Goal: Register for event/course

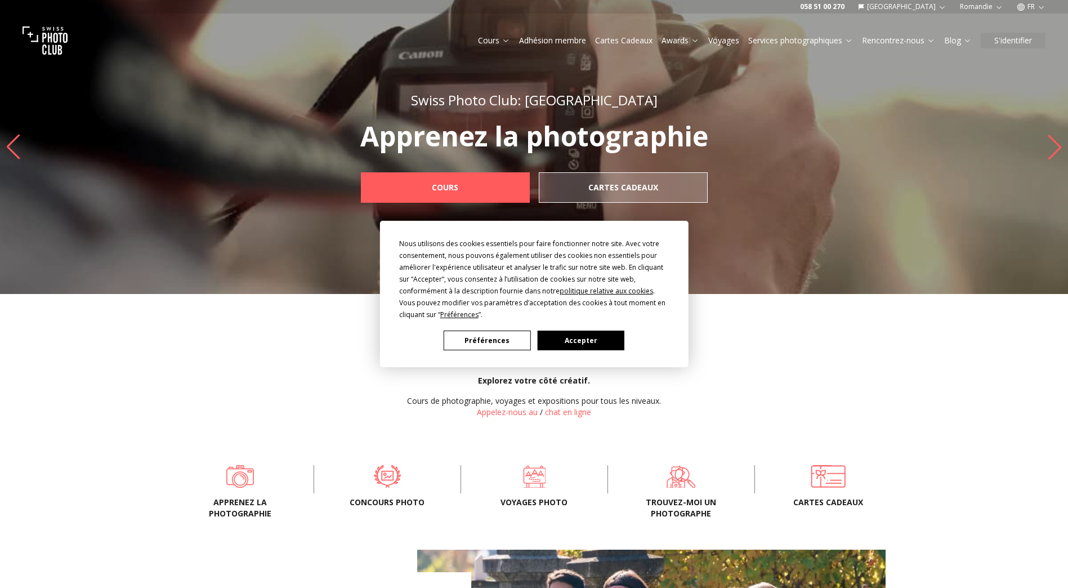
click at [495, 339] on button "Préférences" at bounding box center [487, 340] width 87 height 20
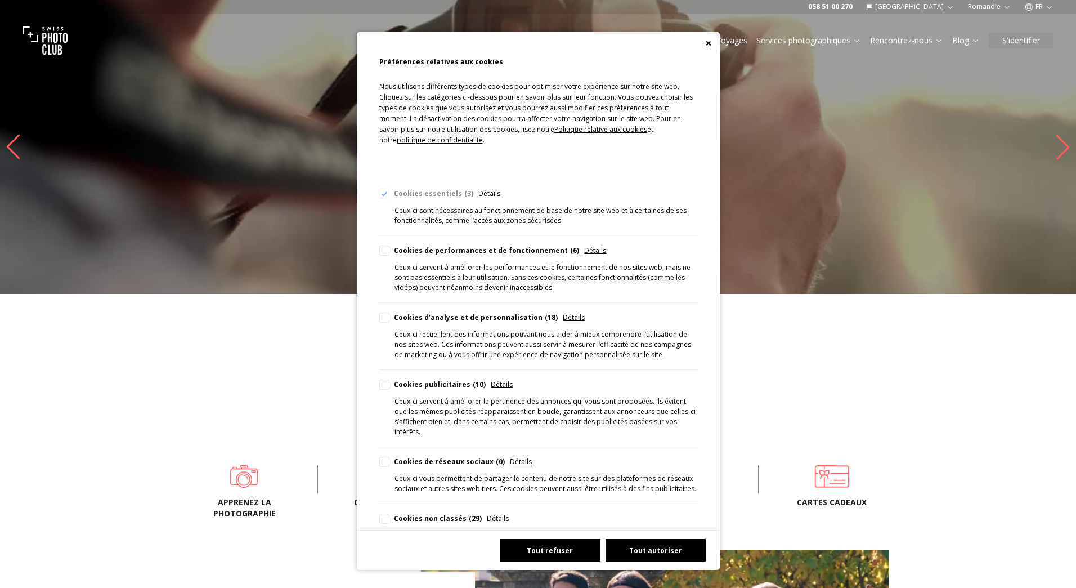
click at [570, 544] on button "Tout refuser" at bounding box center [550, 550] width 100 height 23
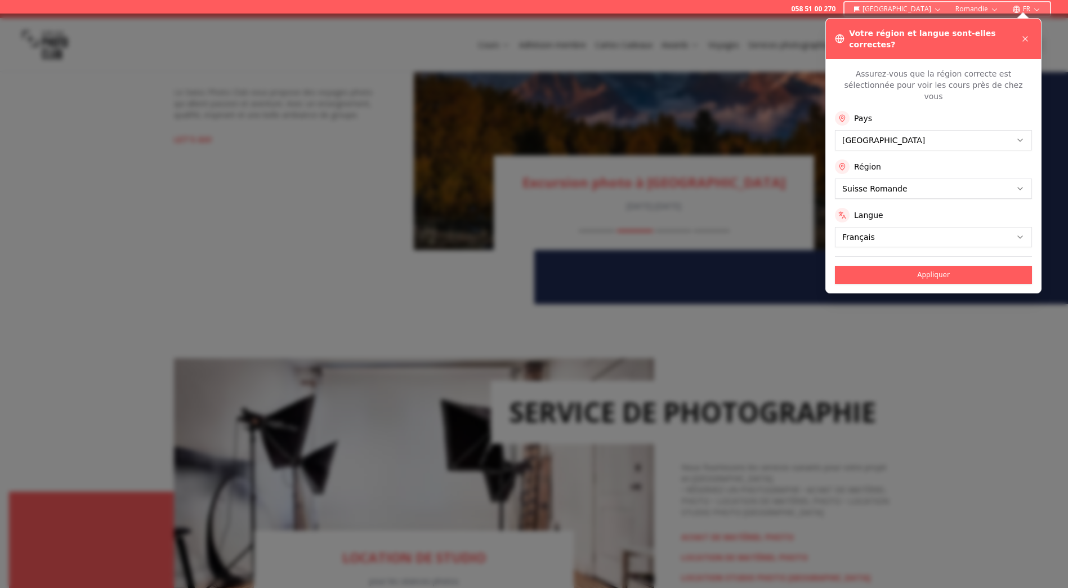
scroll to position [1238, 0]
click at [1022, 32] on button at bounding box center [1025, 39] width 14 height 14
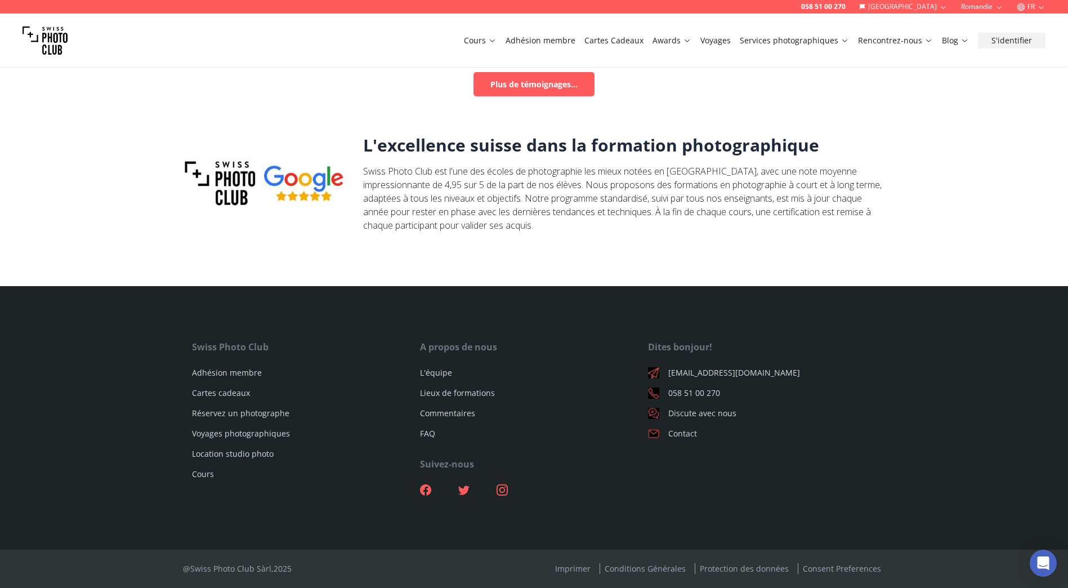
scroll to position [3669, 0]
click at [207, 478] on link "Cours" at bounding box center [203, 473] width 22 height 11
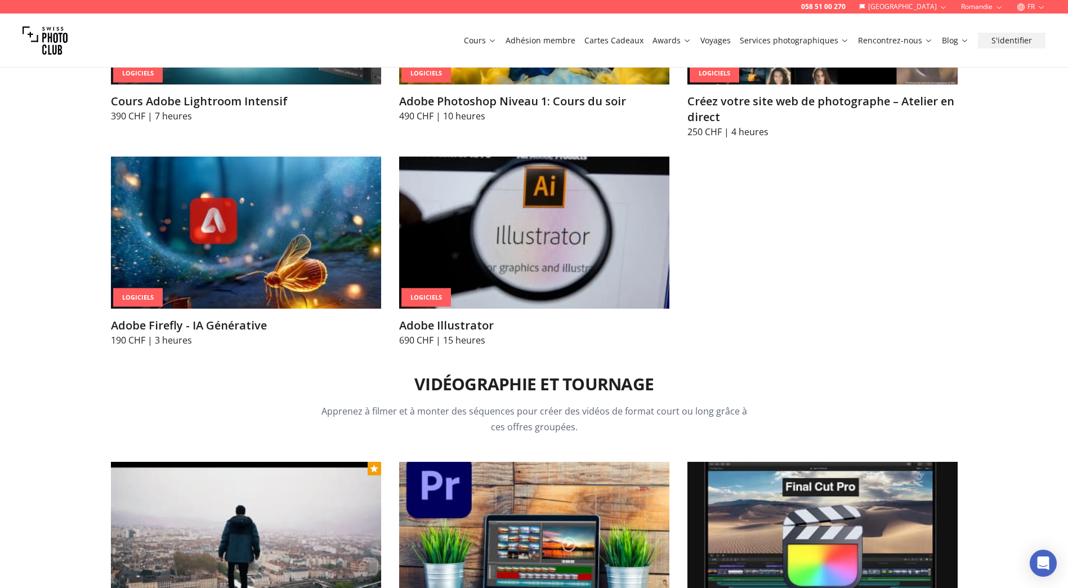
scroll to position [4165, 0]
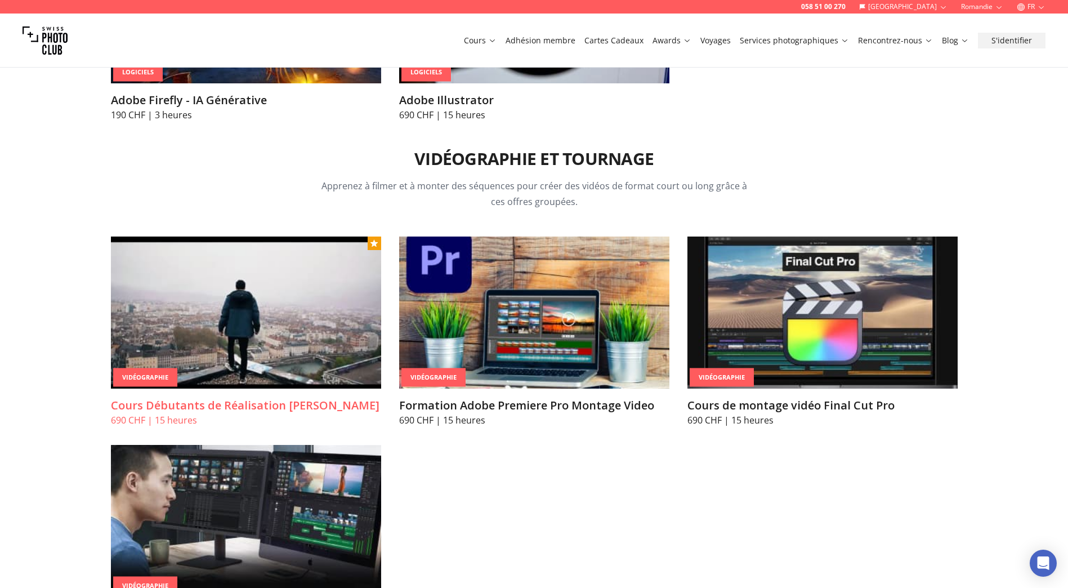
click at [279, 306] on img at bounding box center [246, 312] width 270 height 152
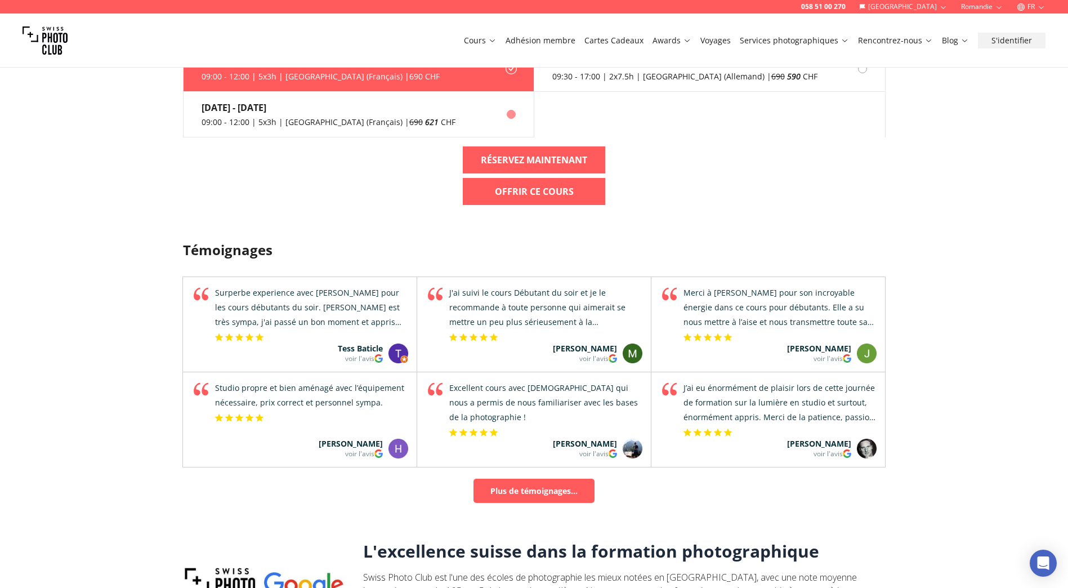
scroll to position [619, 0]
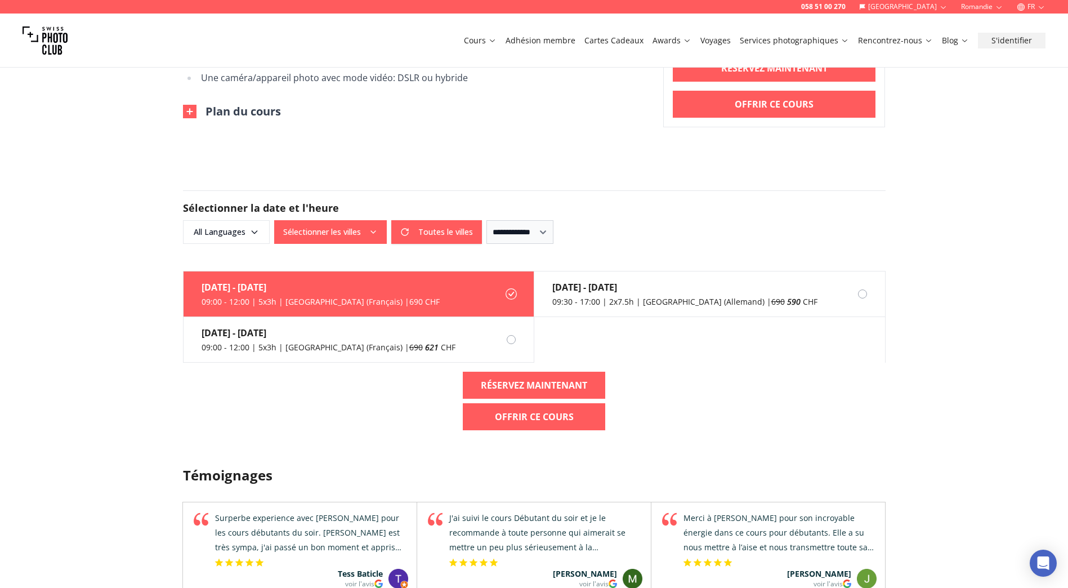
click at [369, 231] on icon "button" at bounding box center [373, 231] width 9 height 9
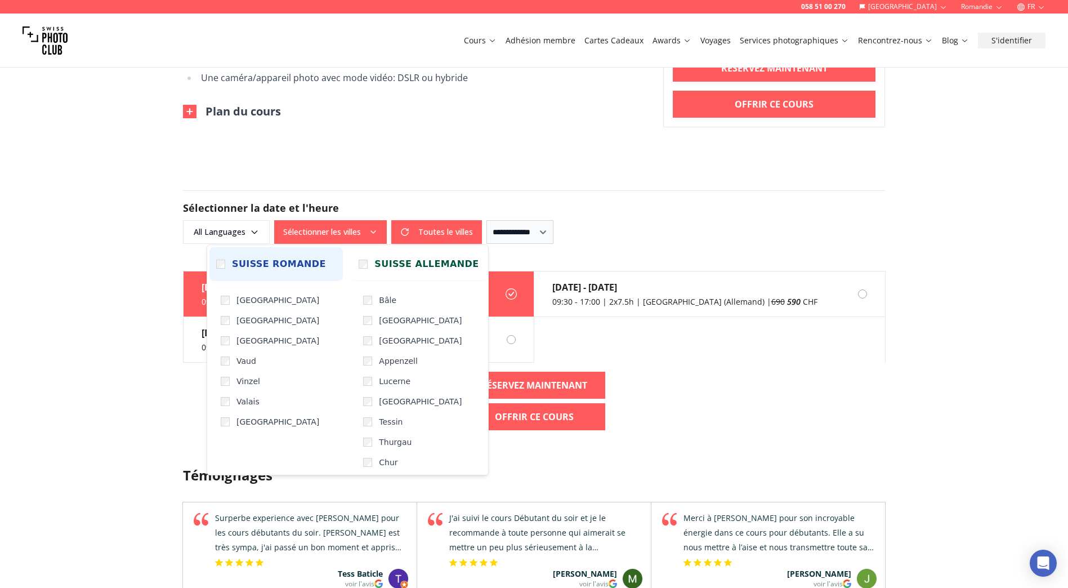
click at [258, 262] on span "Suisse Romande" at bounding box center [279, 264] width 94 height 14
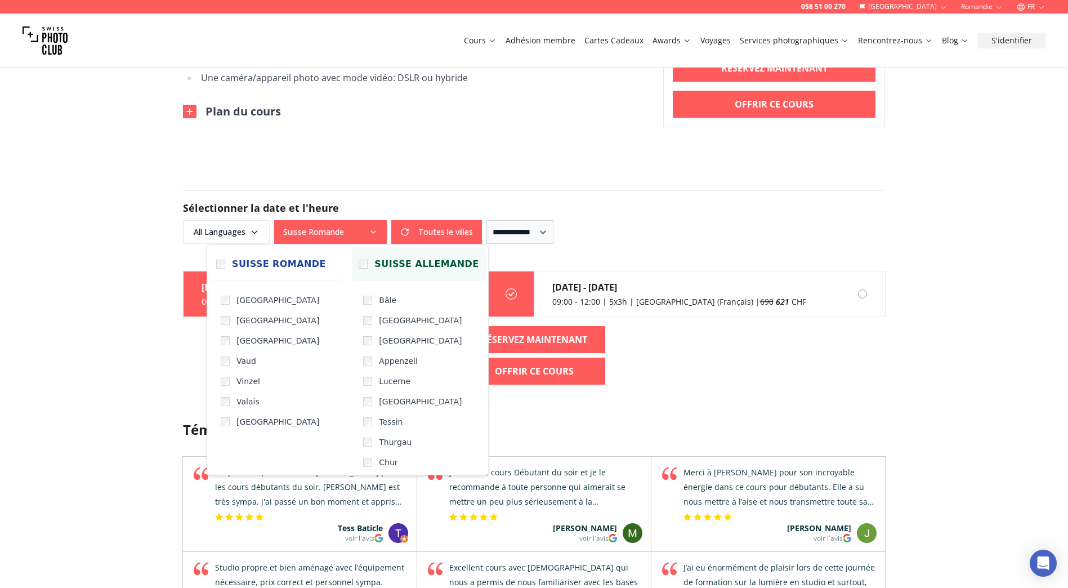
click at [379, 265] on span "Suisse Allemande" at bounding box center [426, 264] width 104 height 14
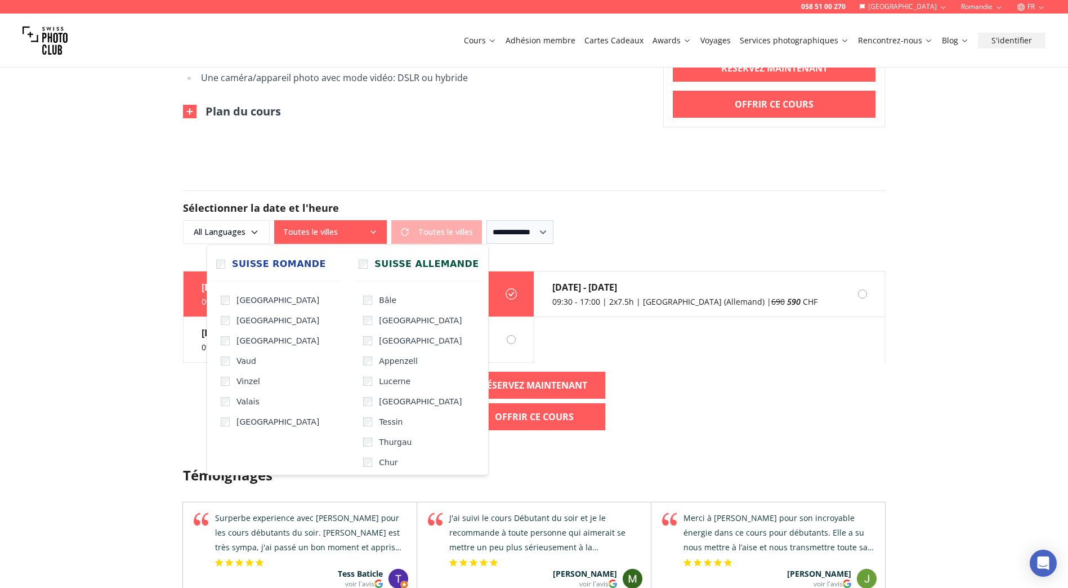
click at [669, 192] on div "**********" at bounding box center [534, 216] width 702 height 53
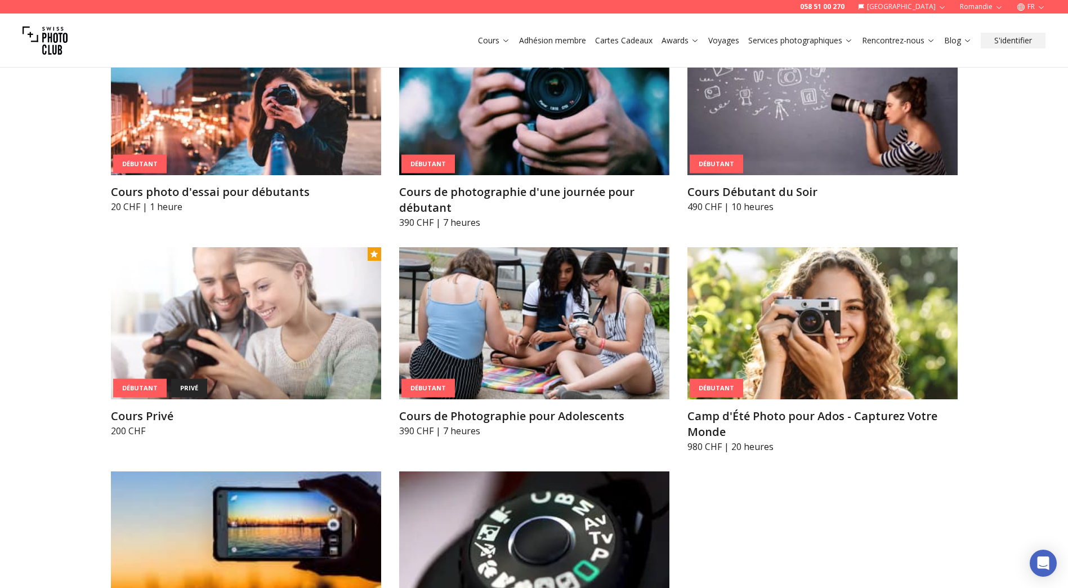
scroll to position [571, 0]
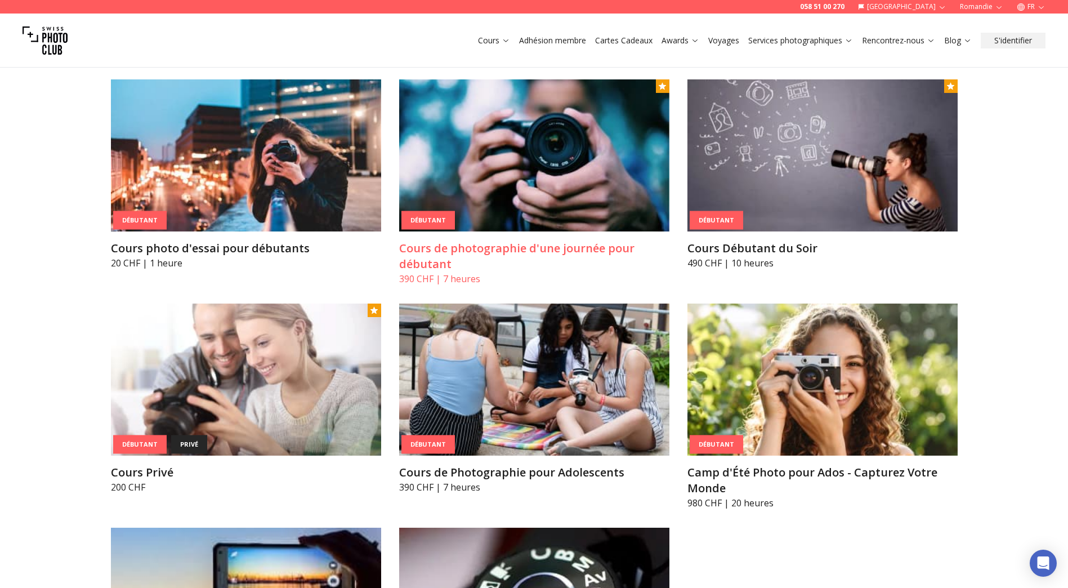
click at [533, 178] on img at bounding box center [534, 155] width 270 height 152
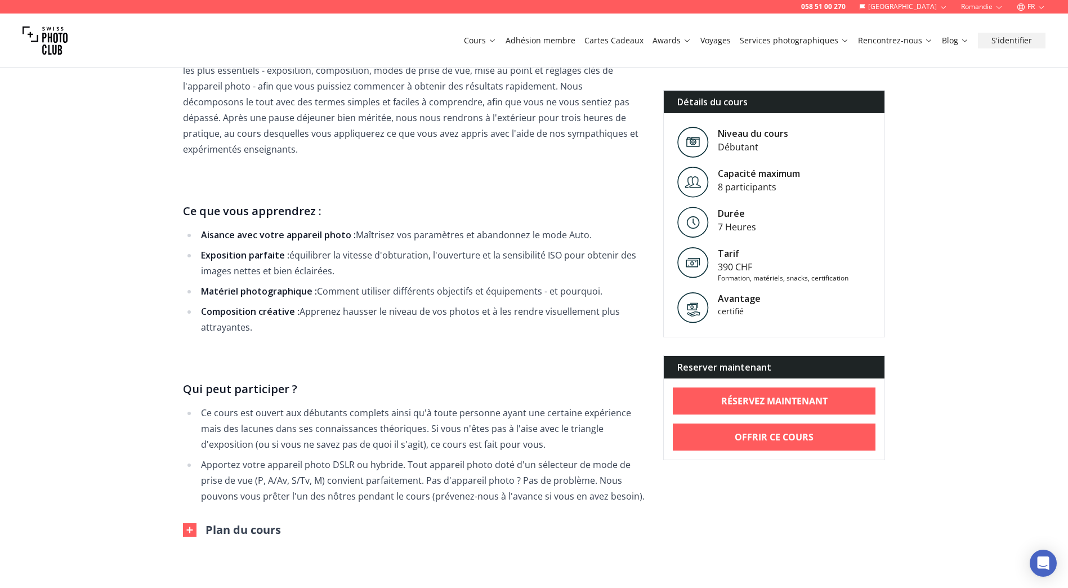
scroll to position [675, 0]
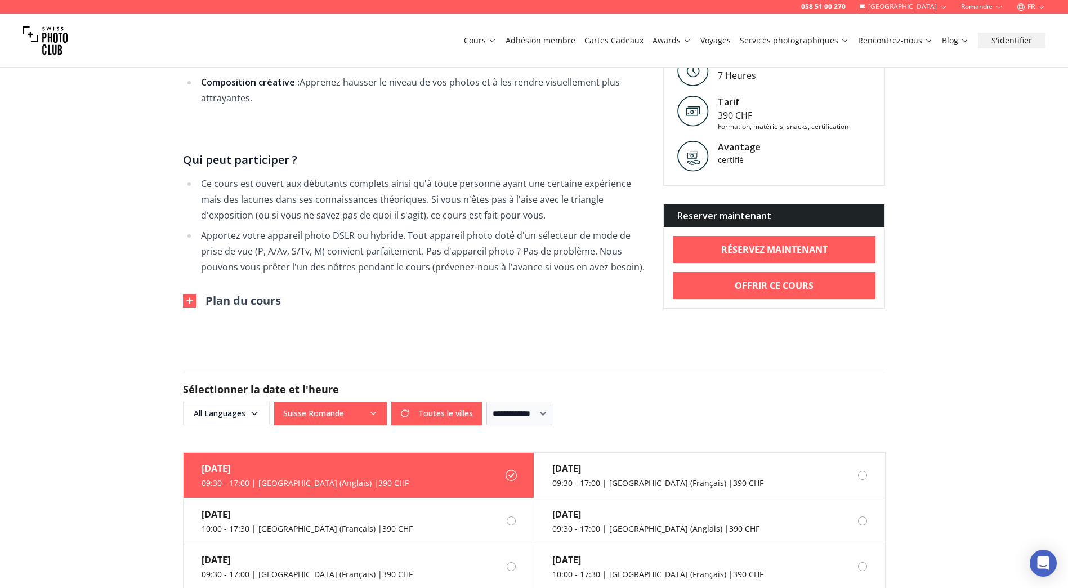
click at [353, 406] on button "Suisse Romande" at bounding box center [330, 413] width 113 height 24
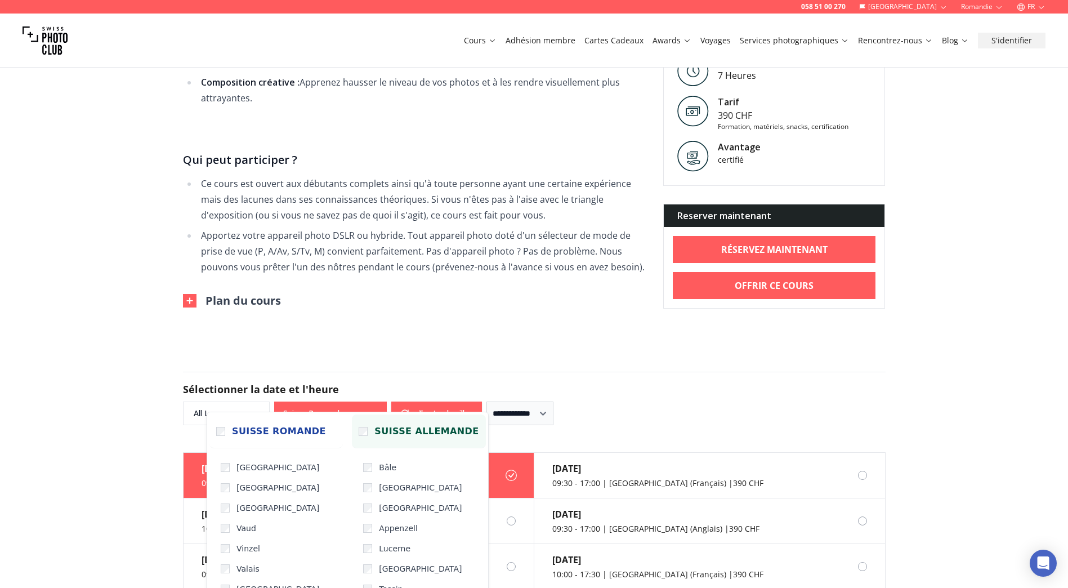
click at [374, 432] on span "Suisse Allemande" at bounding box center [426, 431] width 104 height 14
click at [529, 344] on form "**********" at bounding box center [534, 398] width 721 height 108
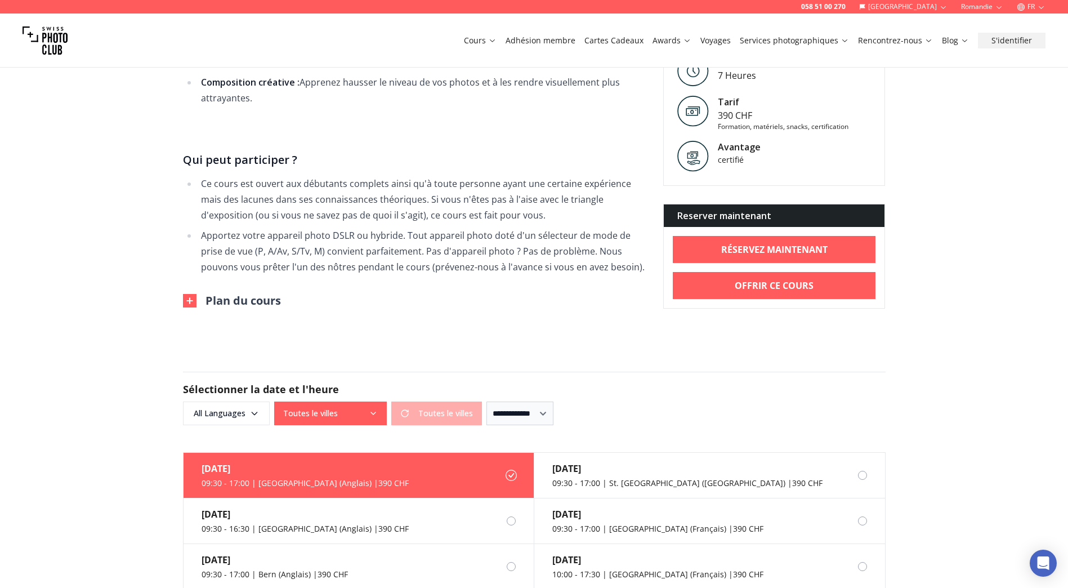
click at [747, 401] on div "**********" at bounding box center [534, 413] width 702 height 24
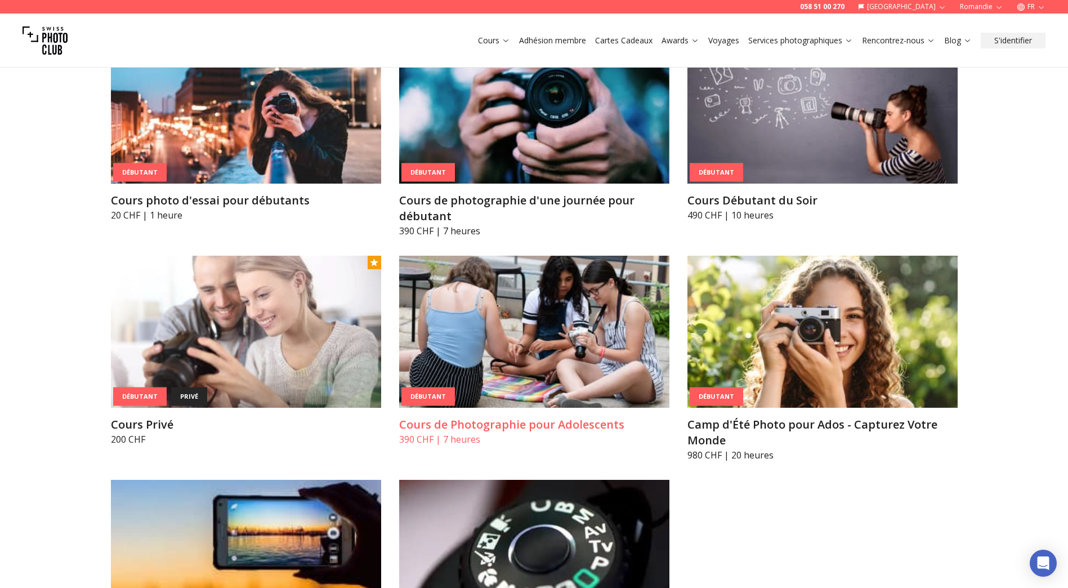
scroll to position [844, 0]
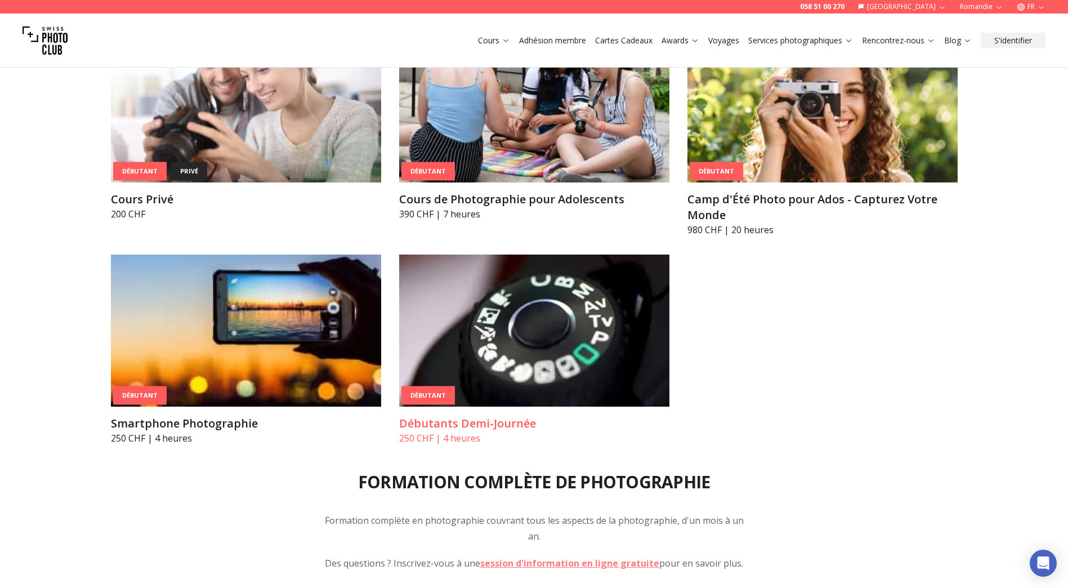
click at [529, 382] on img at bounding box center [534, 330] width 270 height 152
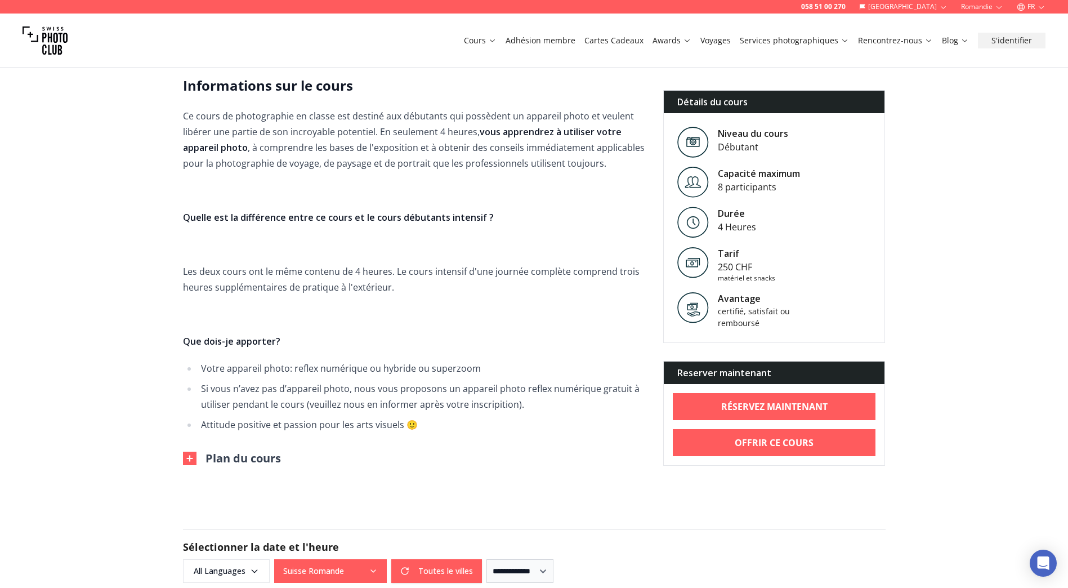
scroll to position [338, 0]
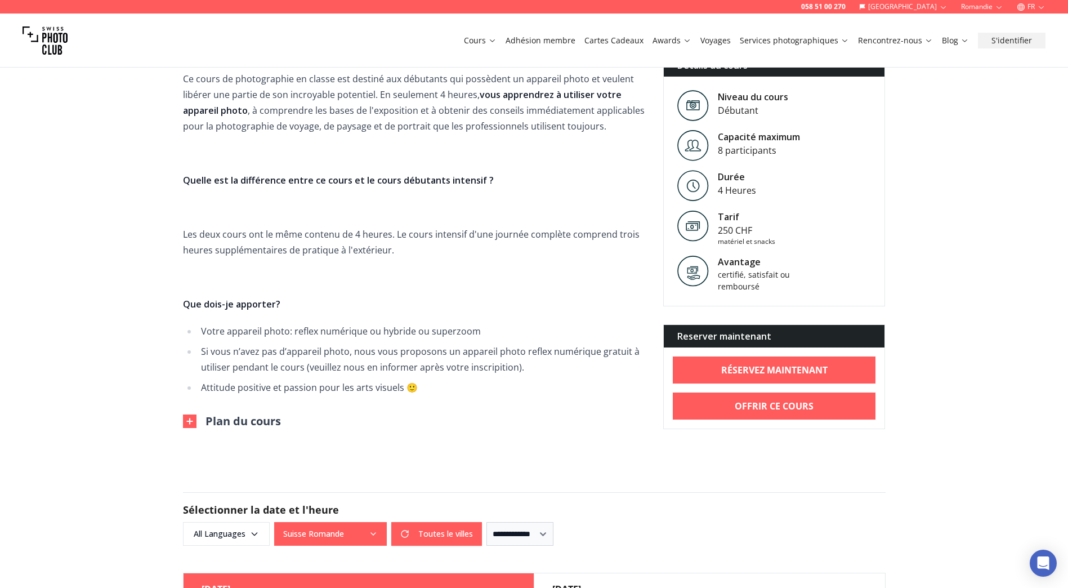
click at [186, 422] on img at bounding box center [190, 421] width 14 height 14
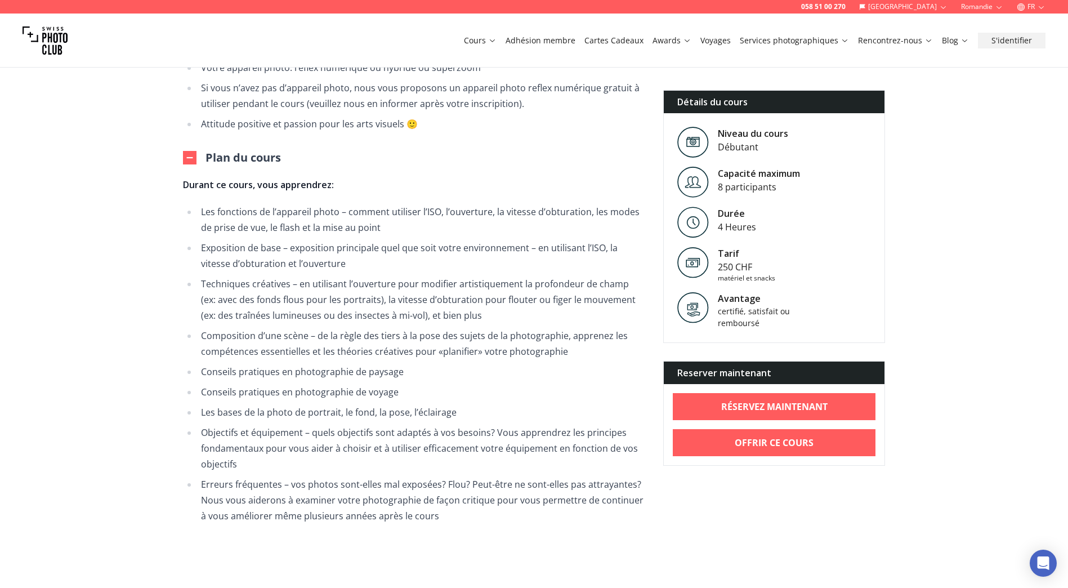
scroll to position [619, 0]
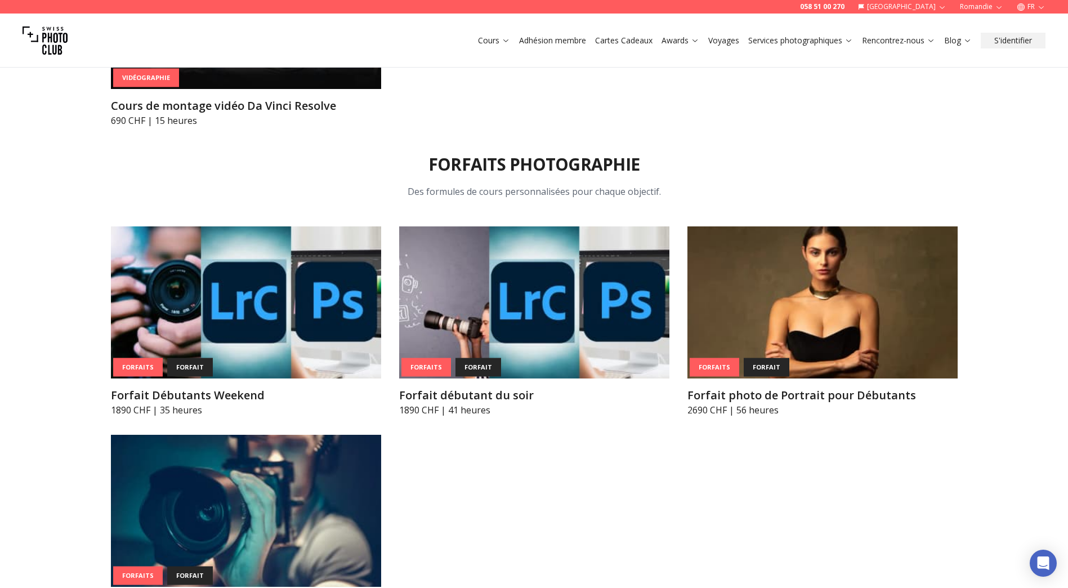
scroll to position [4678, 0]
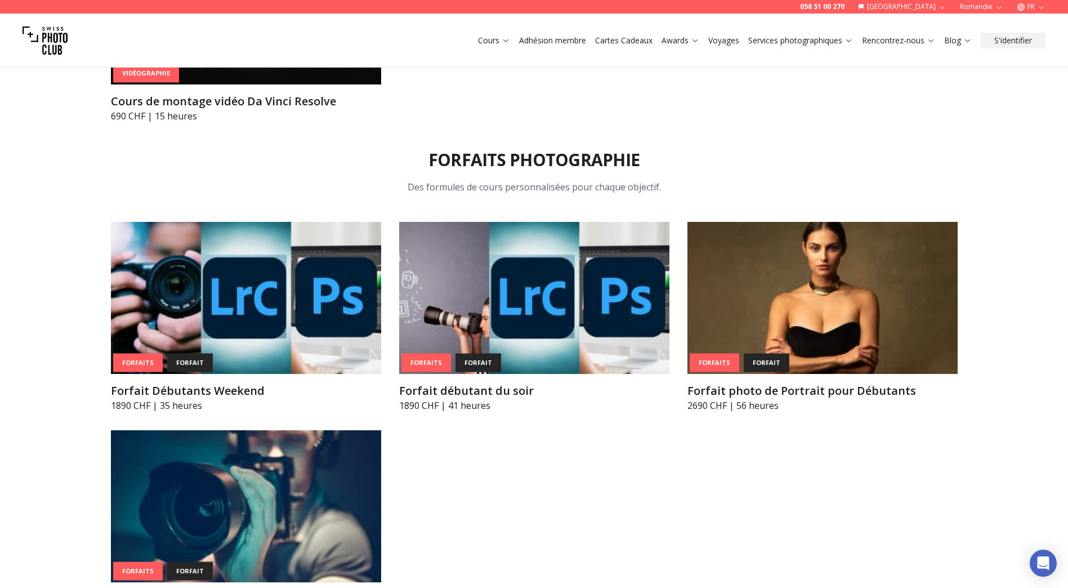
click at [239, 446] on img at bounding box center [246, 506] width 270 height 152
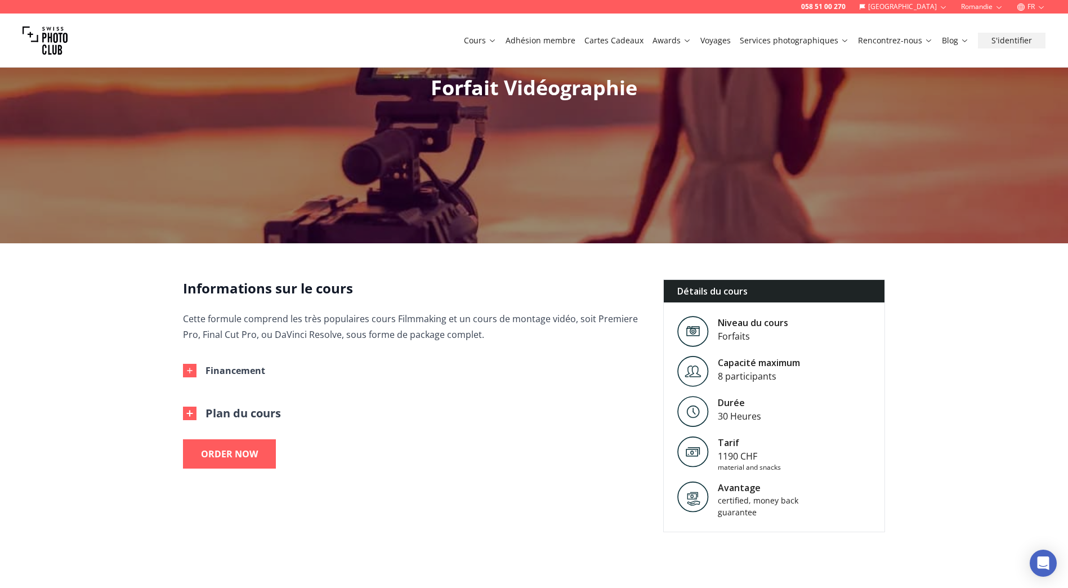
scroll to position [338, 0]
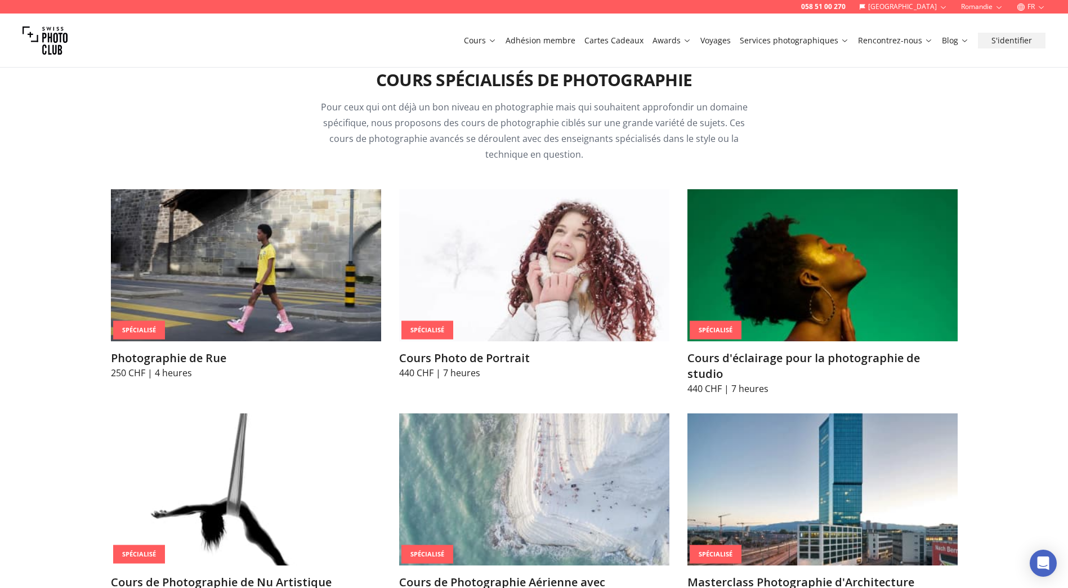
scroll to position [2088, 0]
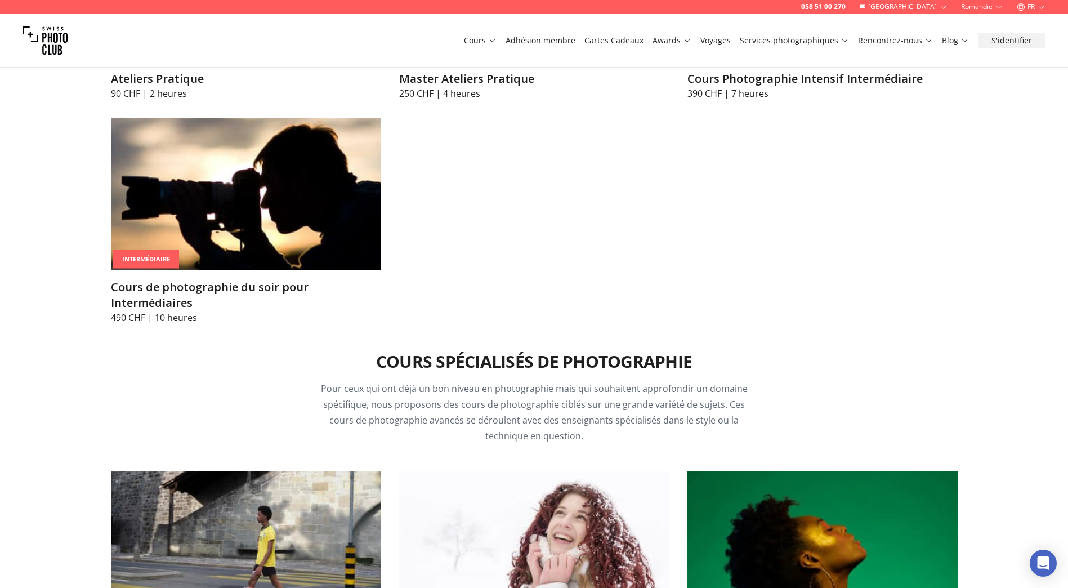
click at [544, 517] on img at bounding box center [534, 547] width 270 height 152
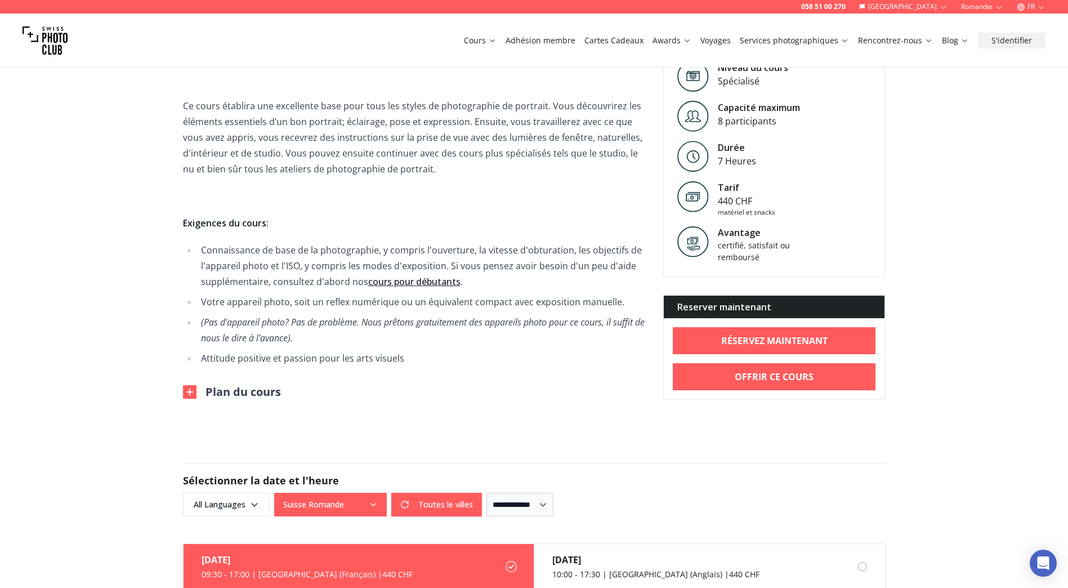
scroll to position [901, 0]
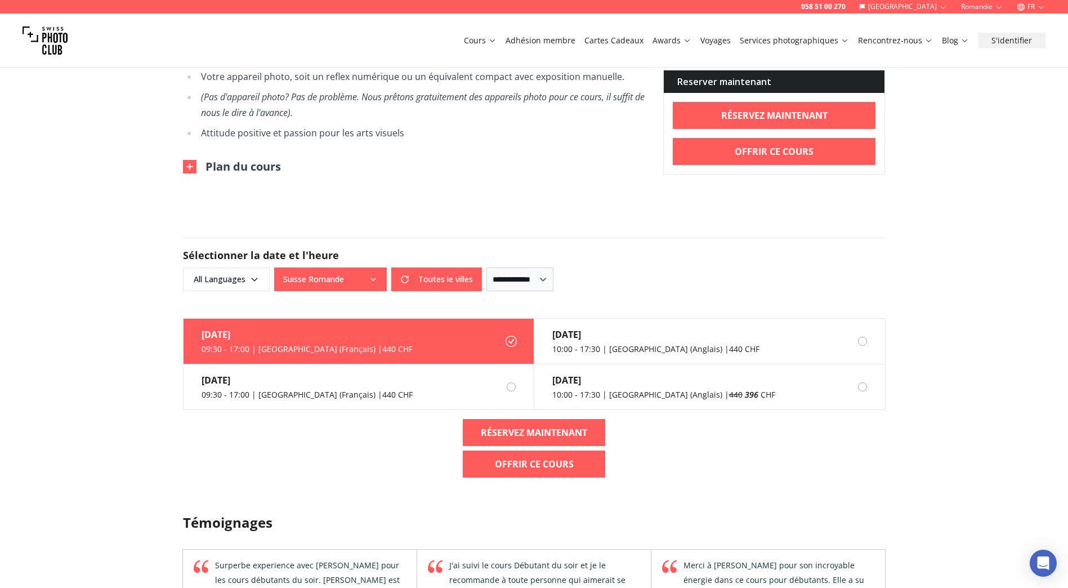
click at [346, 284] on button "Suisse Romande" at bounding box center [330, 279] width 113 height 24
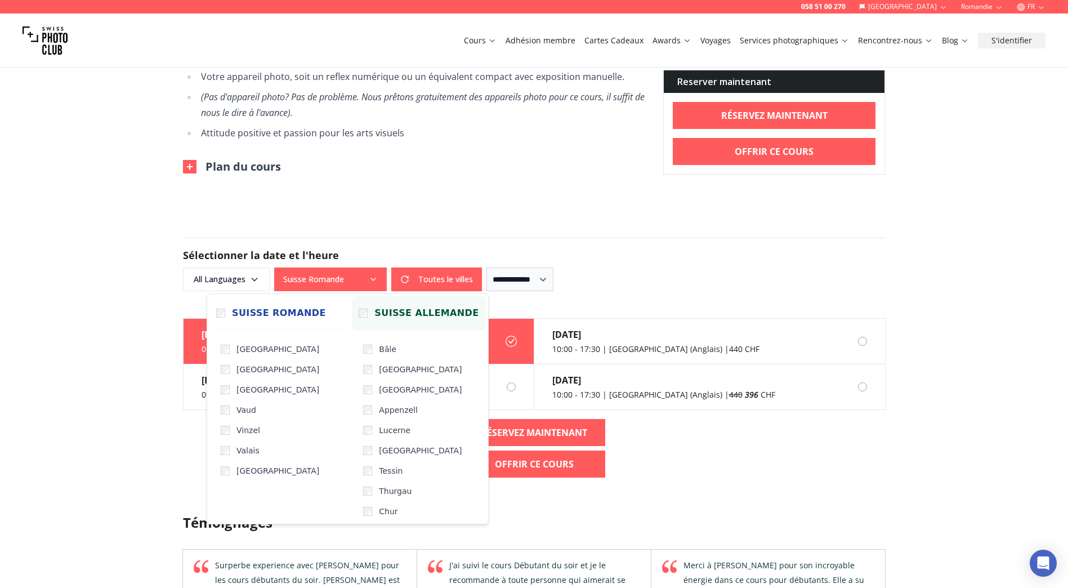
click at [391, 324] on label "Suisse Allemande" at bounding box center [418, 313] width 133 height 34
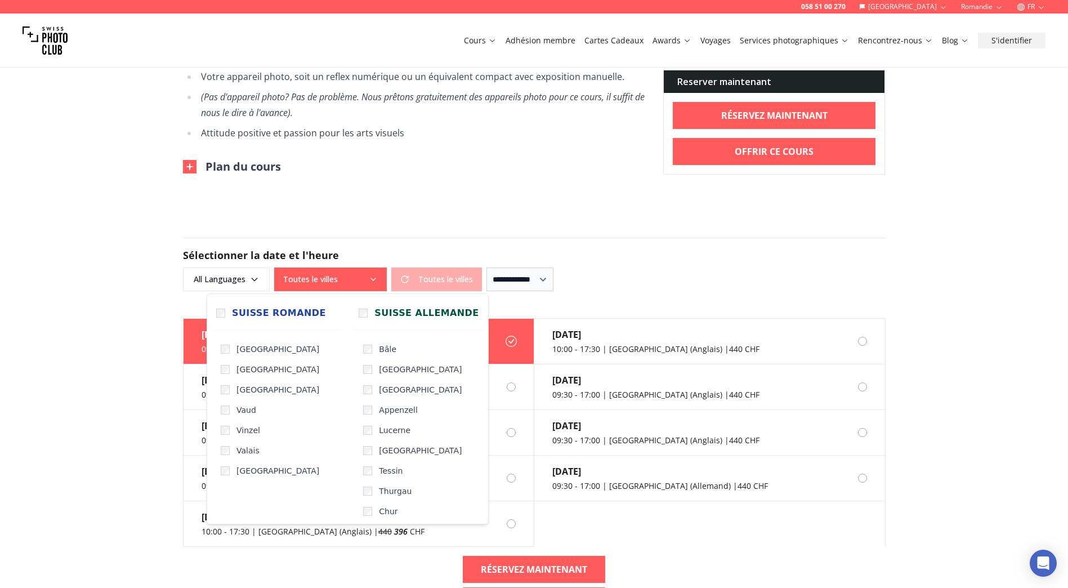
click at [692, 213] on form "**********" at bounding box center [534, 265] width 721 height 108
